Goal: Task Accomplishment & Management: Complete application form

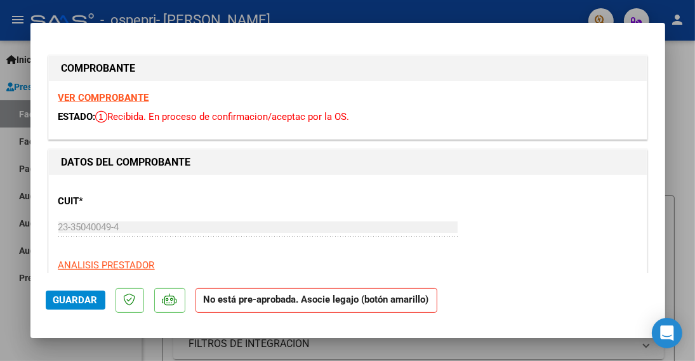
click at [109, 101] on strong "VER COMPROBANTE" at bounding box center [103, 97] width 91 height 11
click at [53, 151] on div "DATOS DEL COMPROBANTE" at bounding box center [348, 162] width 598 height 25
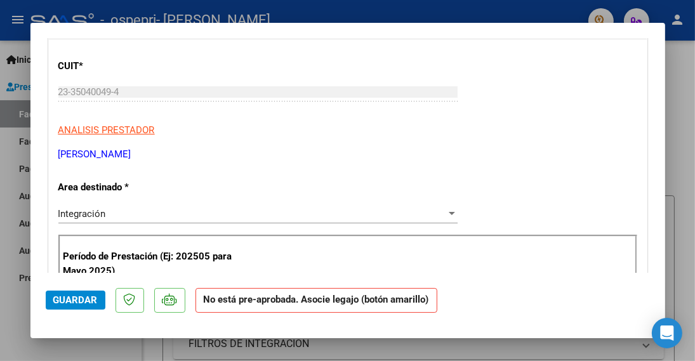
scroll to position [30, 0]
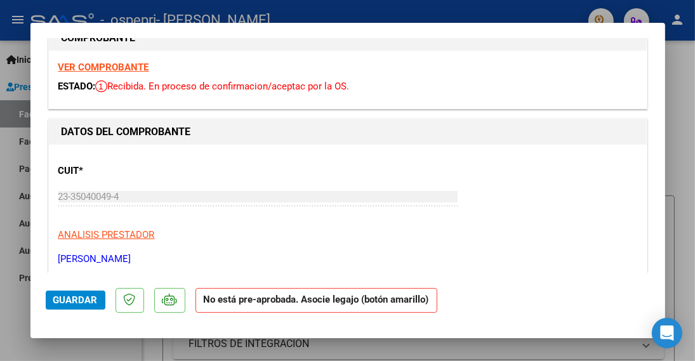
click at [108, 64] on strong "VER COMPROBANTE" at bounding box center [103, 67] width 91 height 11
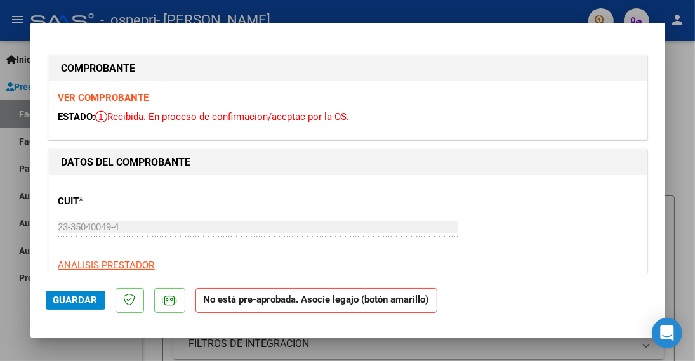
click at [91, 99] on strong "VER COMPROBANTE" at bounding box center [103, 97] width 91 height 11
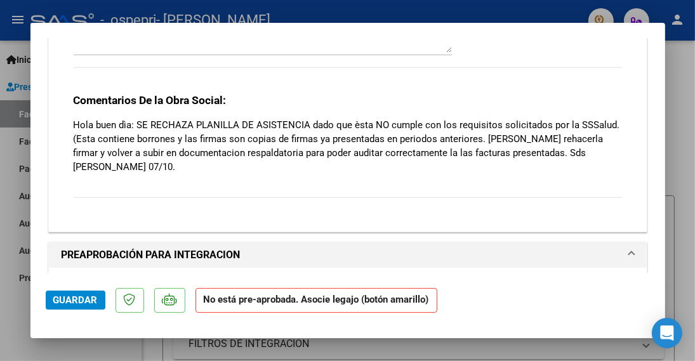
scroll to position [1207, 0]
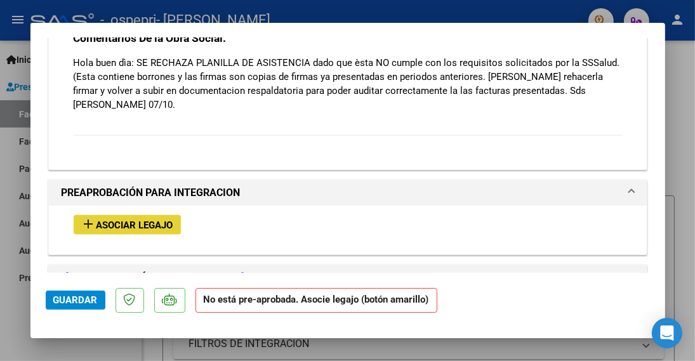
click at [87, 226] on mat-icon "add" at bounding box center [88, 224] width 15 height 15
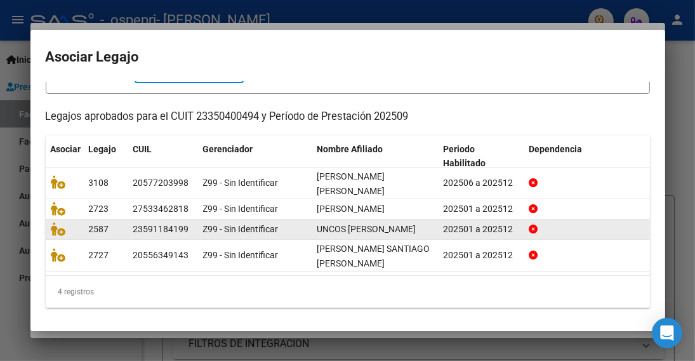
scroll to position [93, 0]
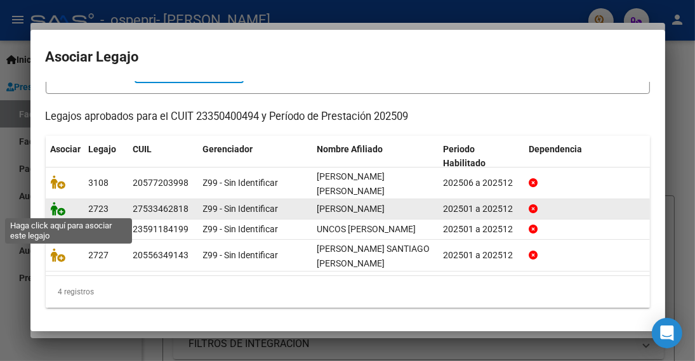
click at [61, 212] on icon at bounding box center [58, 209] width 15 height 14
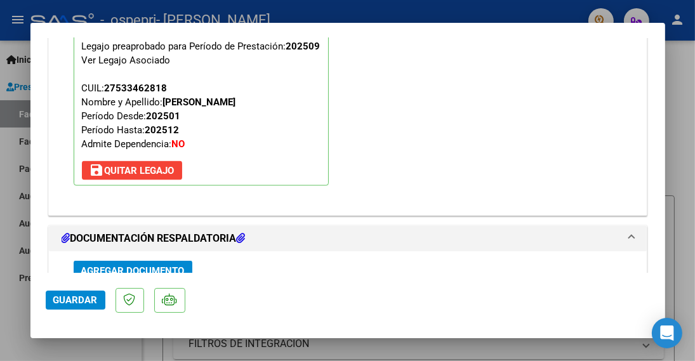
scroll to position [1494, 0]
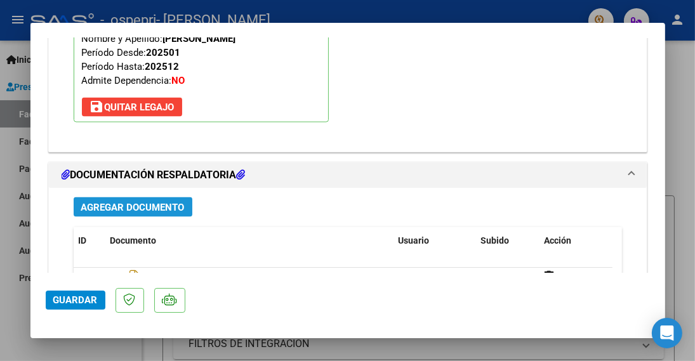
click at [135, 202] on span "Agregar Documento" at bounding box center [133, 207] width 104 height 11
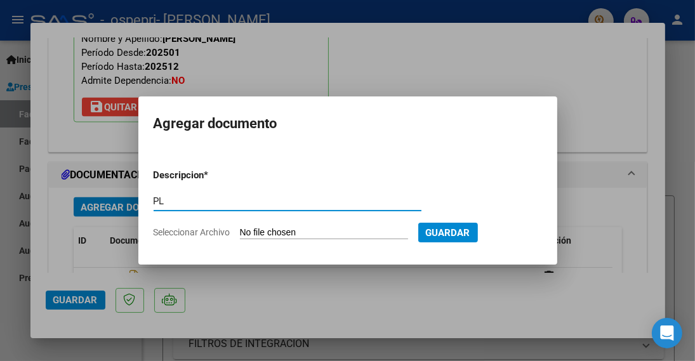
type input "P"
type input "NUEVA planilla de asistencia"
click at [339, 233] on input "Seleccionar Archivo" at bounding box center [324, 233] width 168 height 12
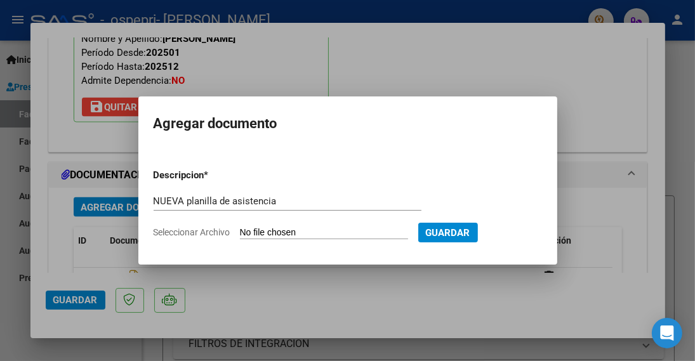
type input "C:\fakepath\MORE.pdf"
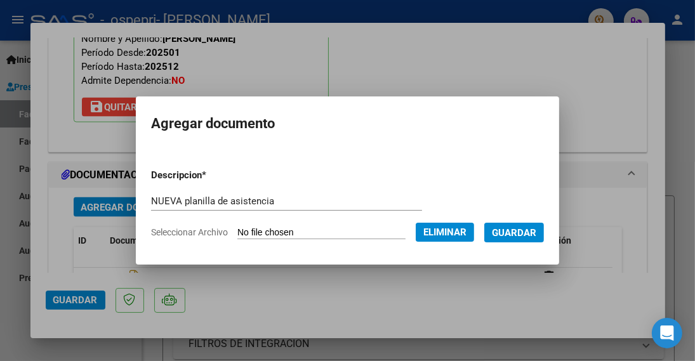
click at [532, 234] on span "Guardar" at bounding box center [514, 232] width 44 height 11
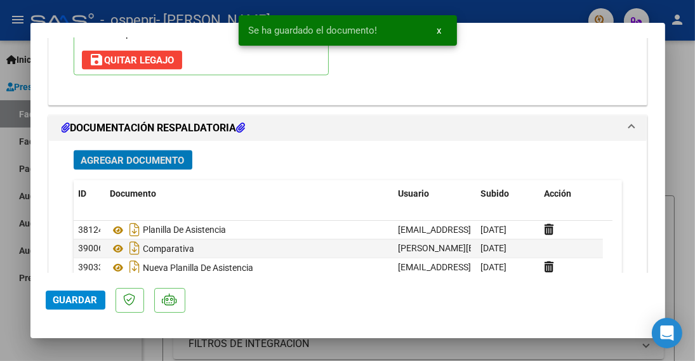
scroll to position [1557, 0]
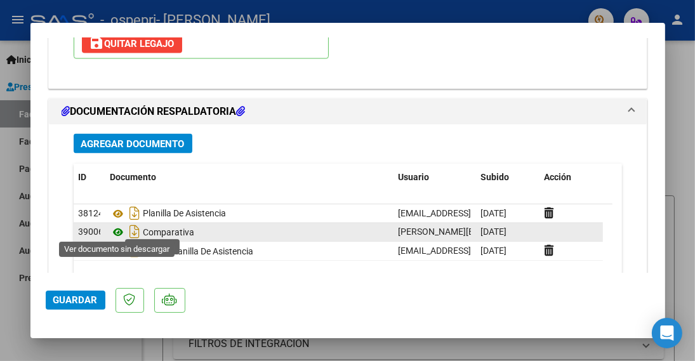
click at [117, 228] on icon at bounding box center [118, 232] width 17 height 15
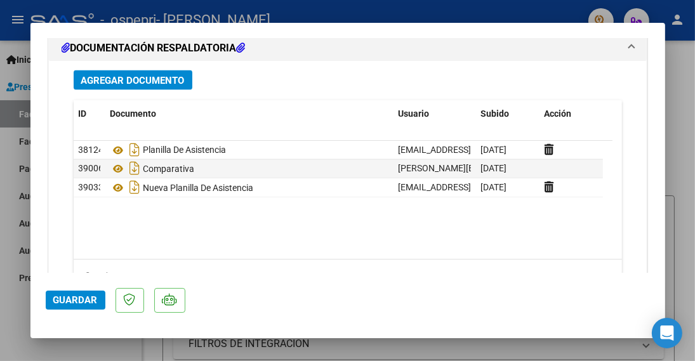
scroll to position [1674, 0]
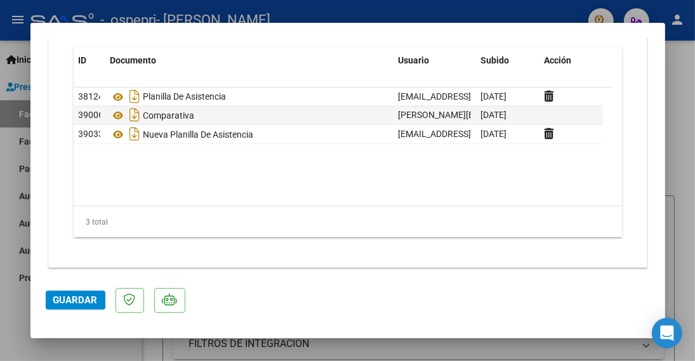
click at [62, 302] on span "Guardar" at bounding box center [75, 300] width 44 height 11
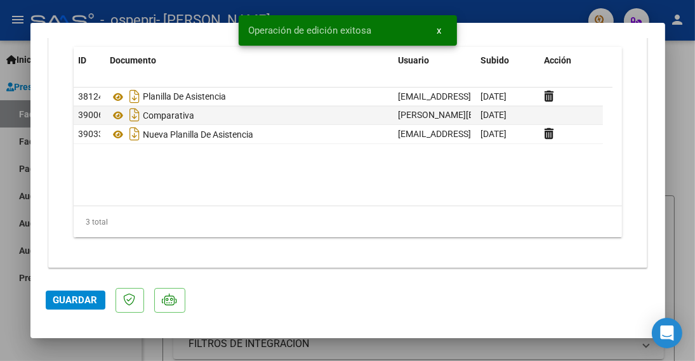
scroll to position [1483, 0]
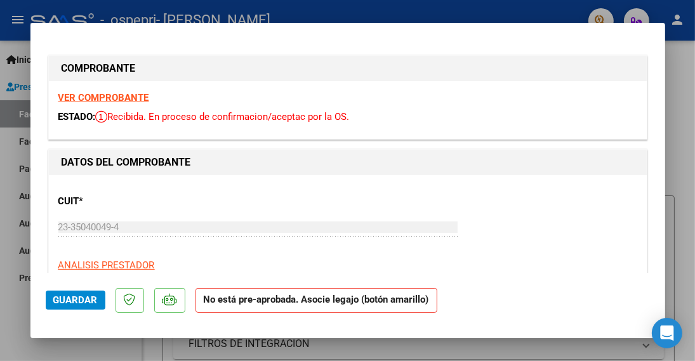
click at [77, 100] on strong "VER COMPROBANTE" at bounding box center [103, 97] width 91 height 11
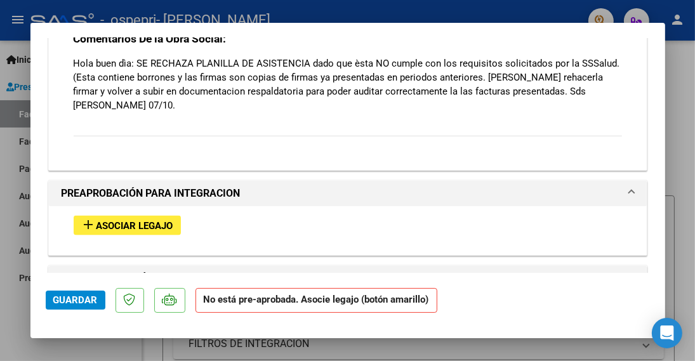
scroll to position [1207, 0]
click at [90, 223] on mat-icon "add" at bounding box center [88, 224] width 15 height 15
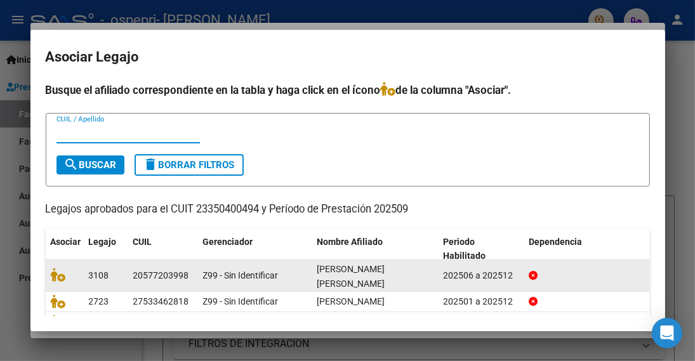
scroll to position [64, 0]
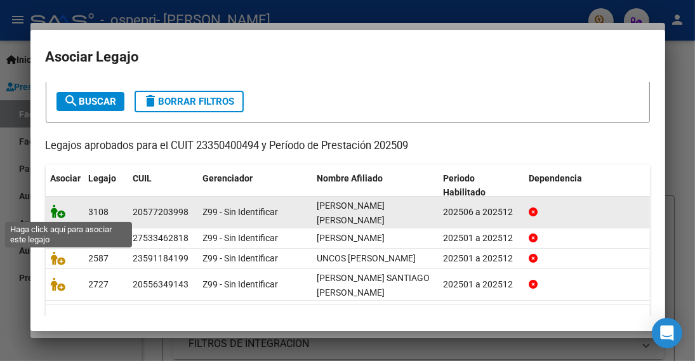
click at [61, 217] on icon at bounding box center [58, 211] width 15 height 14
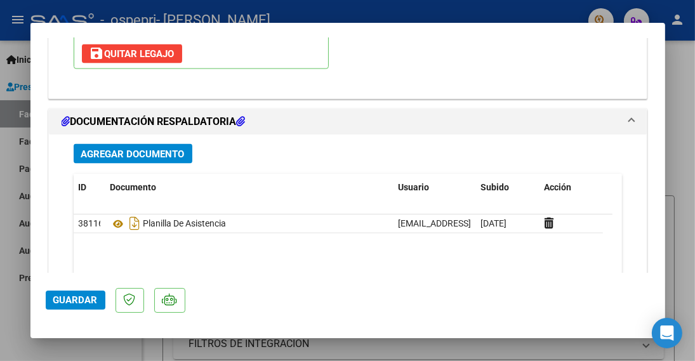
scroll to position [1557, 0]
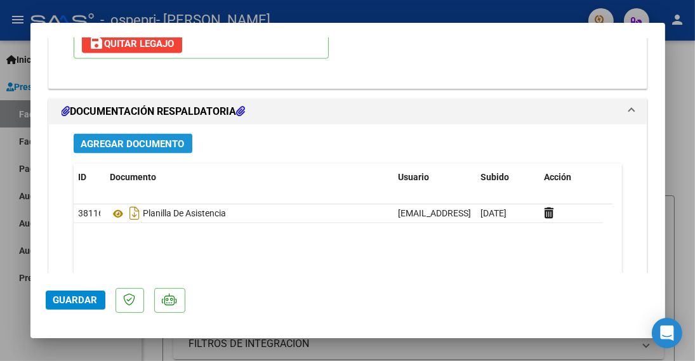
click at [156, 140] on span "Agregar Documento" at bounding box center [133, 143] width 104 height 11
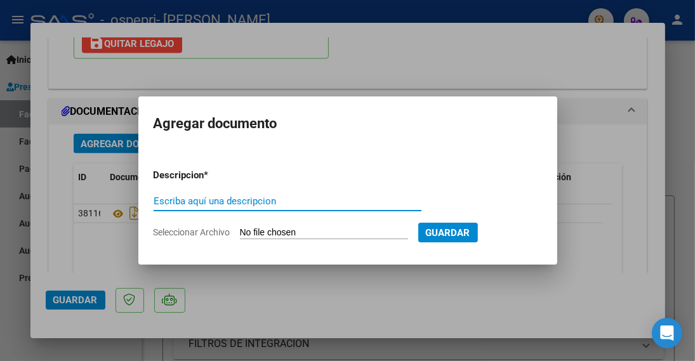
type input "n"
type input "NUEVA planilla de asistencia"
click at [323, 232] on input "Seleccionar Archivo" at bounding box center [324, 233] width 168 height 12
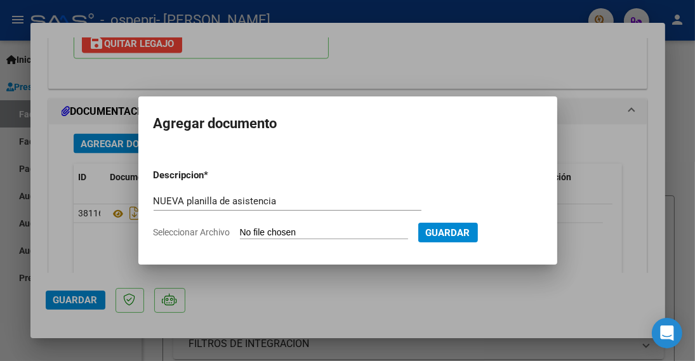
type input "C:\fakepath\JERE.pdf"
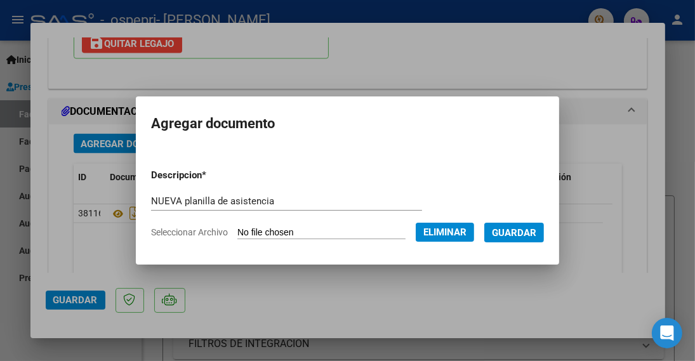
click at [537, 231] on span "Guardar" at bounding box center [514, 232] width 44 height 11
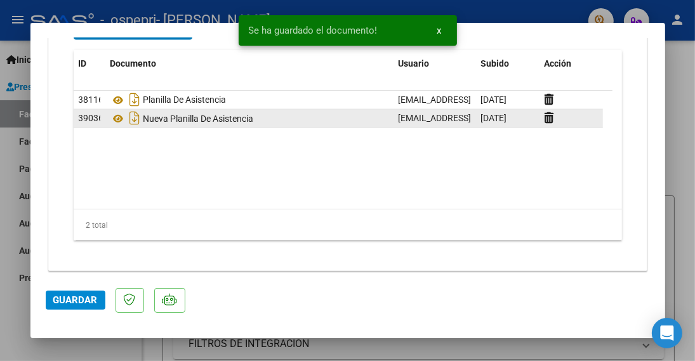
scroll to position [1674, 0]
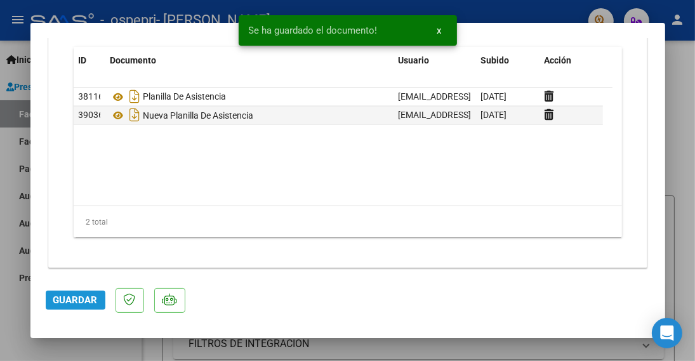
click at [76, 300] on span "Guardar" at bounding box center [75, 300] width 44 height 11
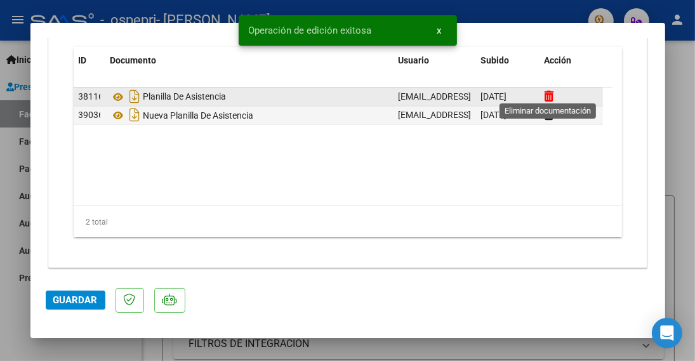
click at [547, 93] on icon at bounding box center [550, 96] width 10 height 12
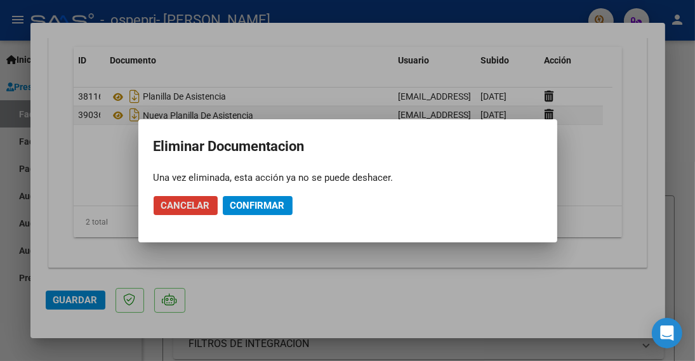
click at [258, 207] on span "Confirmar" at bounding box center [258, 205] width 55 height 11
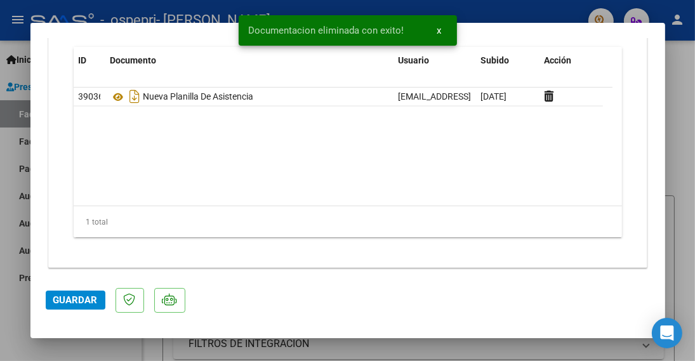
click at [77, 305] on span "Guardar" at bounding box center [75, 300] width 44 height 11
click at [679, 167] on div at bounding box center [347, 180] width 695 height 361
type input "$ 0,00"
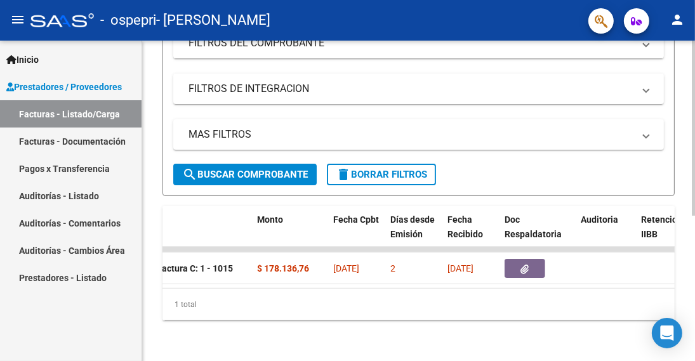
scroll to position [0, 495]
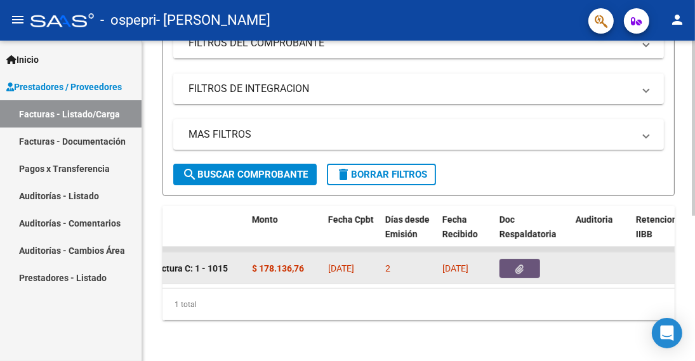
click at [526, 259] on button "button" at bounding box center [520, 268] width 41 height 19
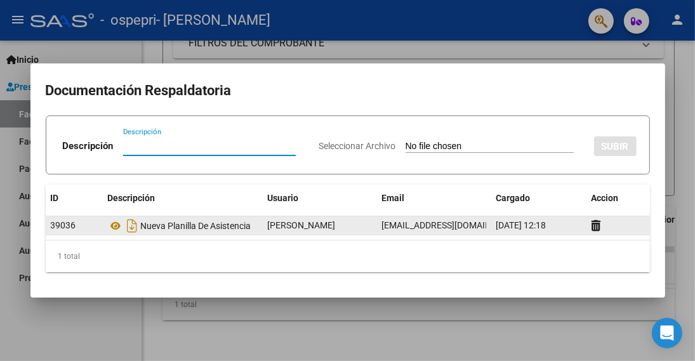
click at [161, 230] on div "Nueva Planilla De Asistencia" at bounding box center [183, 226] width 150 height 20
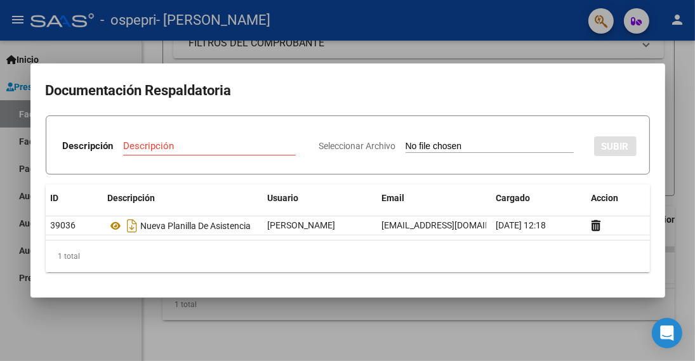
click at [377, 69] on mat-dialog-container "Documentación Respaldatoria Descripción Descripción Seleccionar Archivo SUBIR I…" at bounding box center [347, 181] width 635 height 234
click at [544, 67] on mat-dialog-container "Documentación Respaldatoria Descripción Descripción Seleccionar Archivo SUBIR I…" at bounding box center [347, 181] width 635 height 234
